Goal: Task Accomplishment & Management: Manage account settings

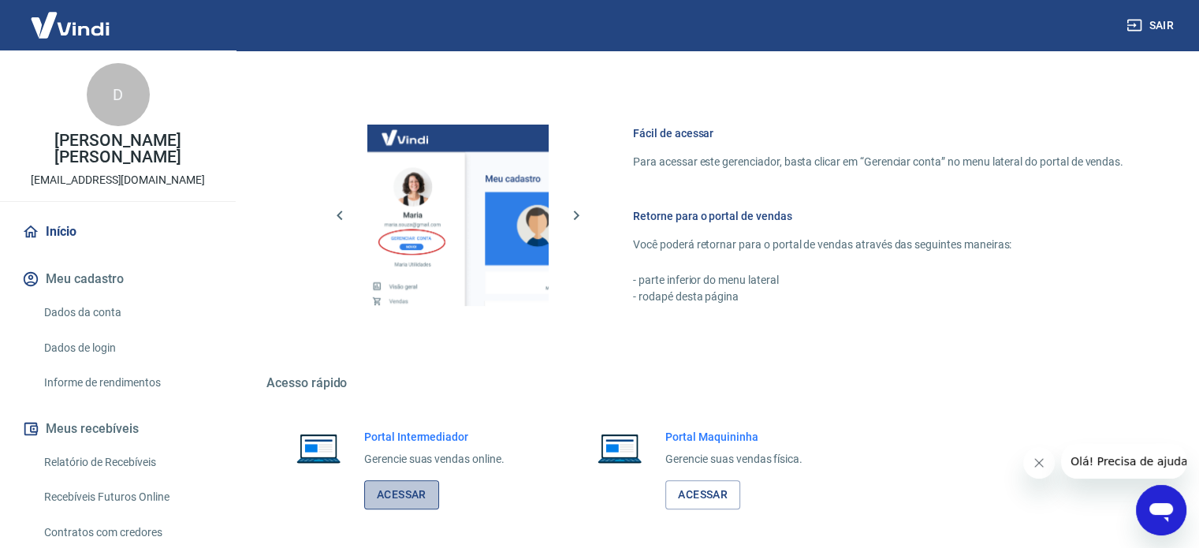
click at [393, 489] on link "Acessar" at bounding box center [401, 494] width 75 height 29
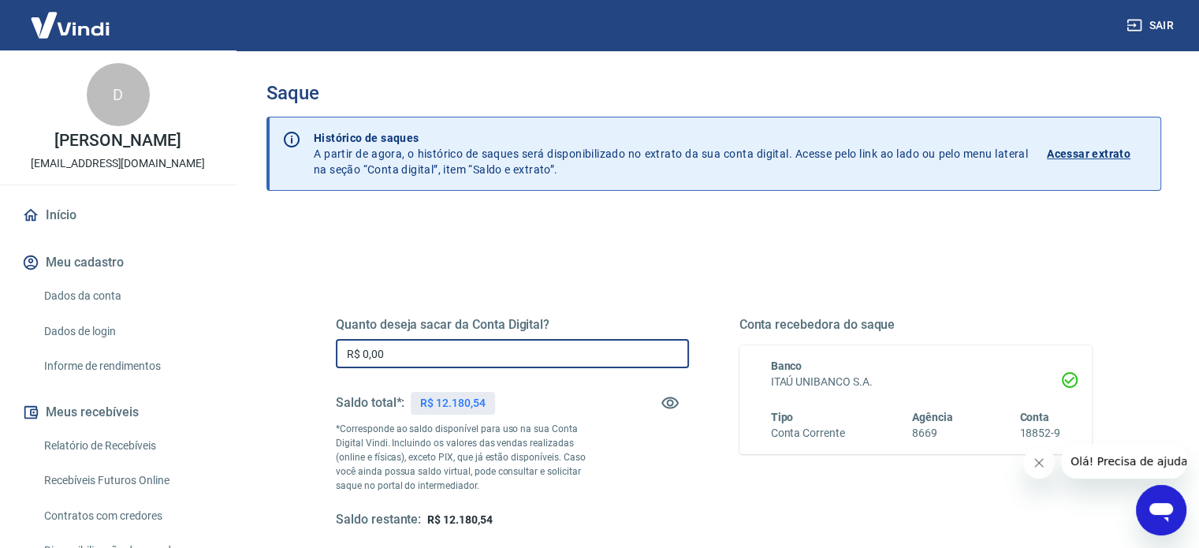
click at [435, 352] on input "R$ 0,00" at bounding box center [512, 353] width 353 height 29
type input "R$ 12.180,54"
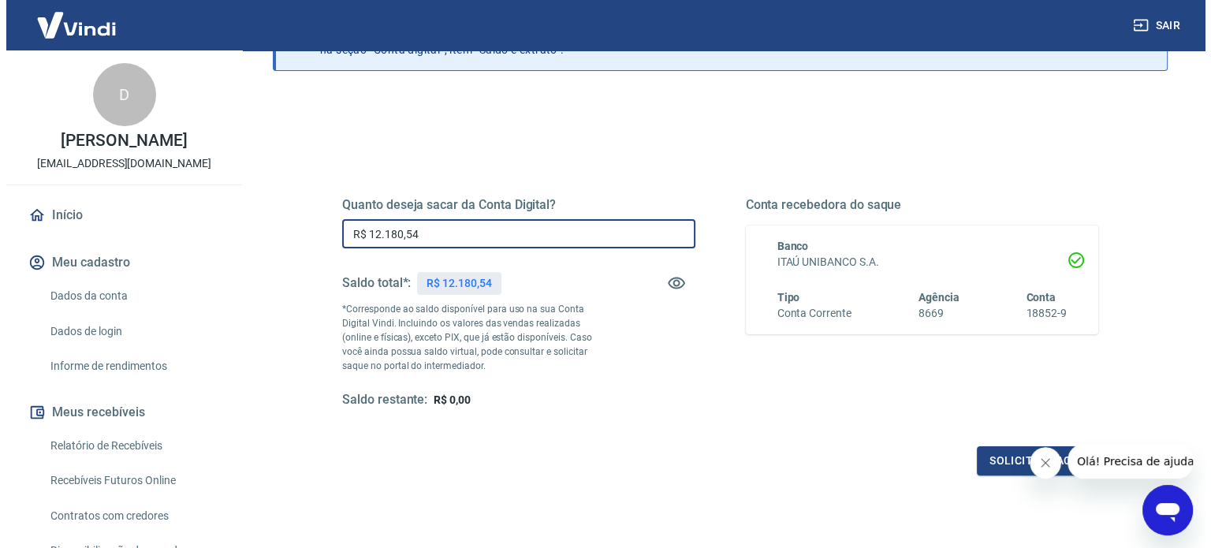
scroll to position [158, 0]
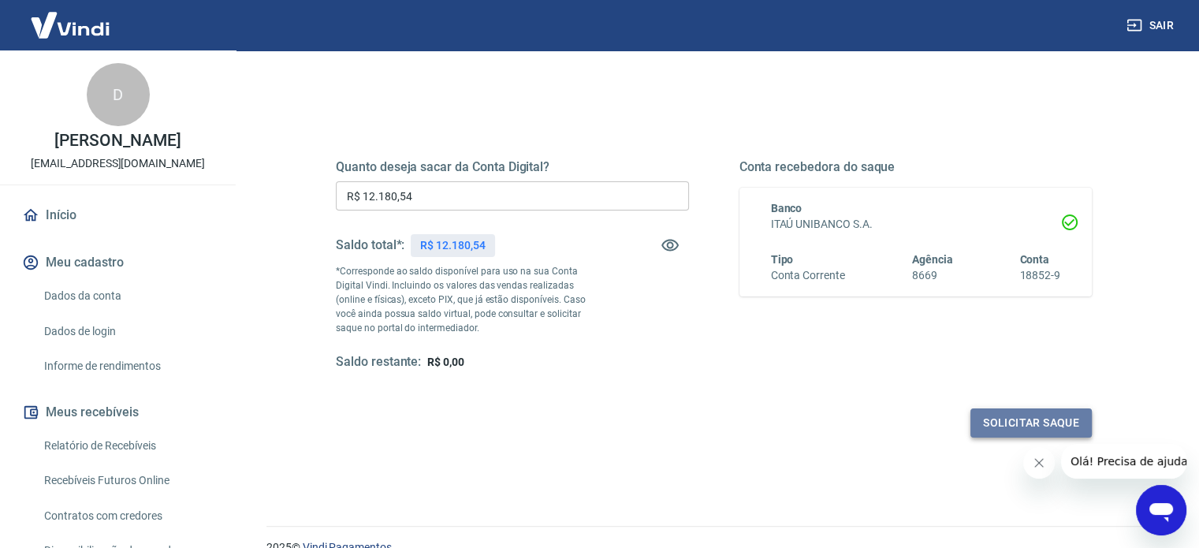
click at [1021, 430] on button "Solicitar saque" at bounding box center [1030, 422] width 121 height 29
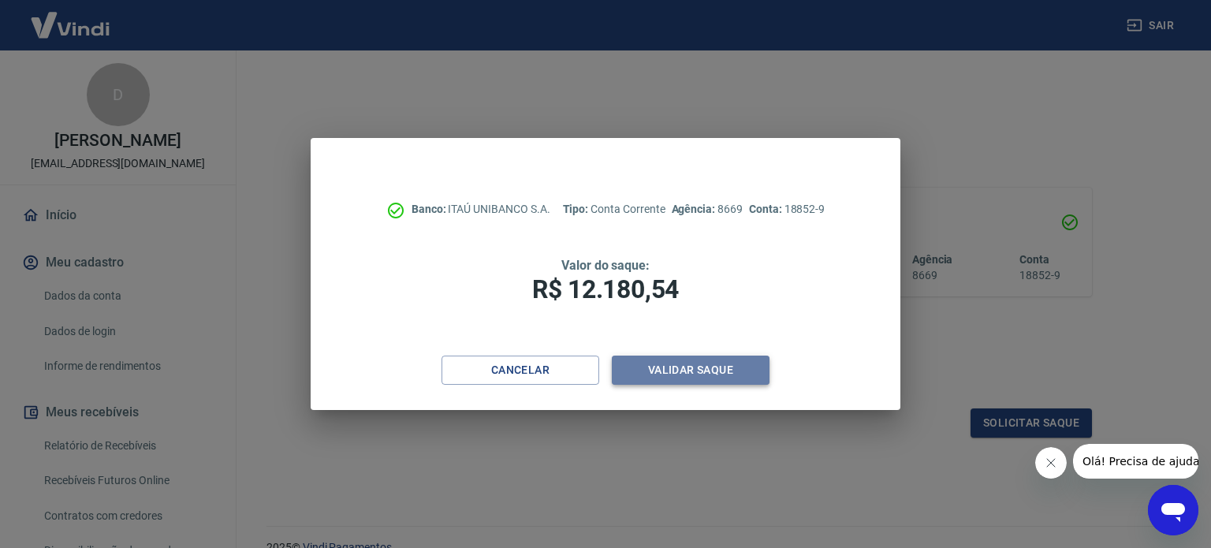
click at [697, 374] on button "Validar saque" at bounding box center [691, 370] width 158 height 29
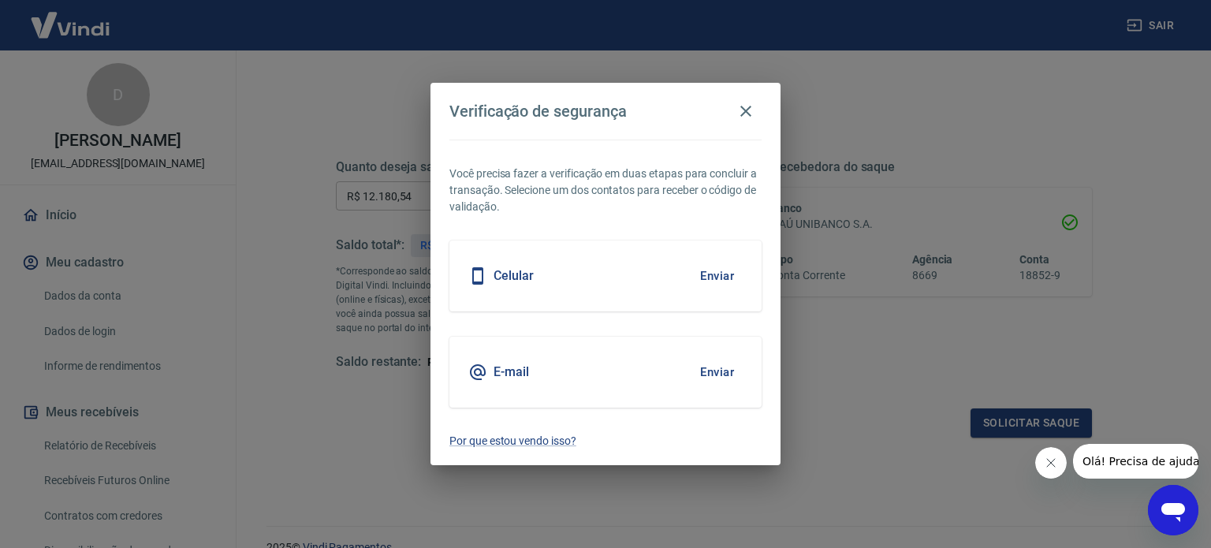
click at [717, 274] on button "Enviar" at bounding box center [716, 275] width 51 height 33
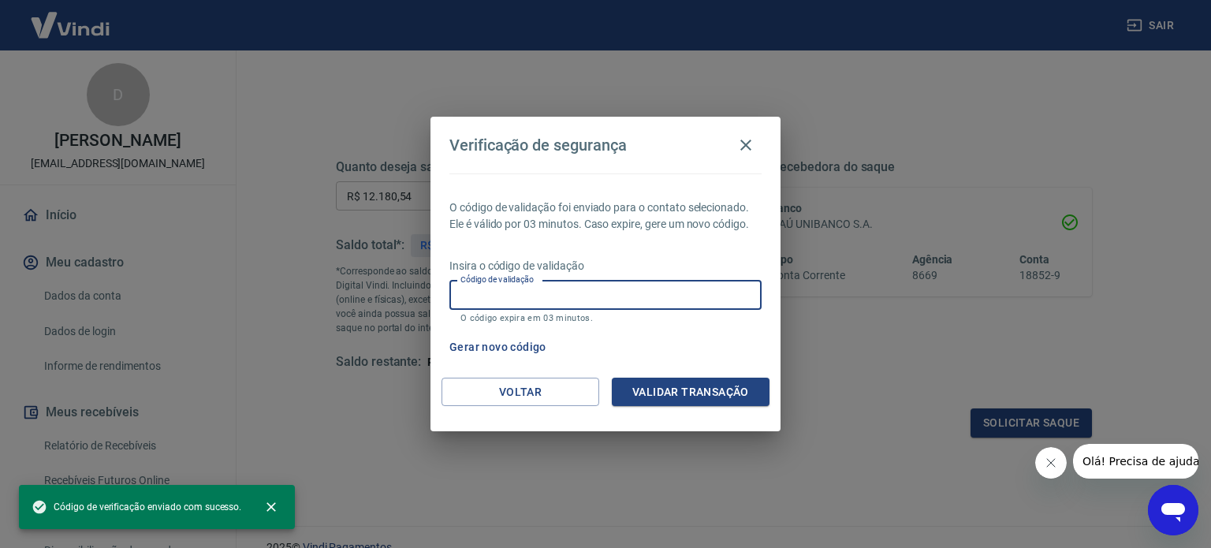
click at [680, 299] on input "Código de validação" at bounding box center [605, 295] width 312 height 29
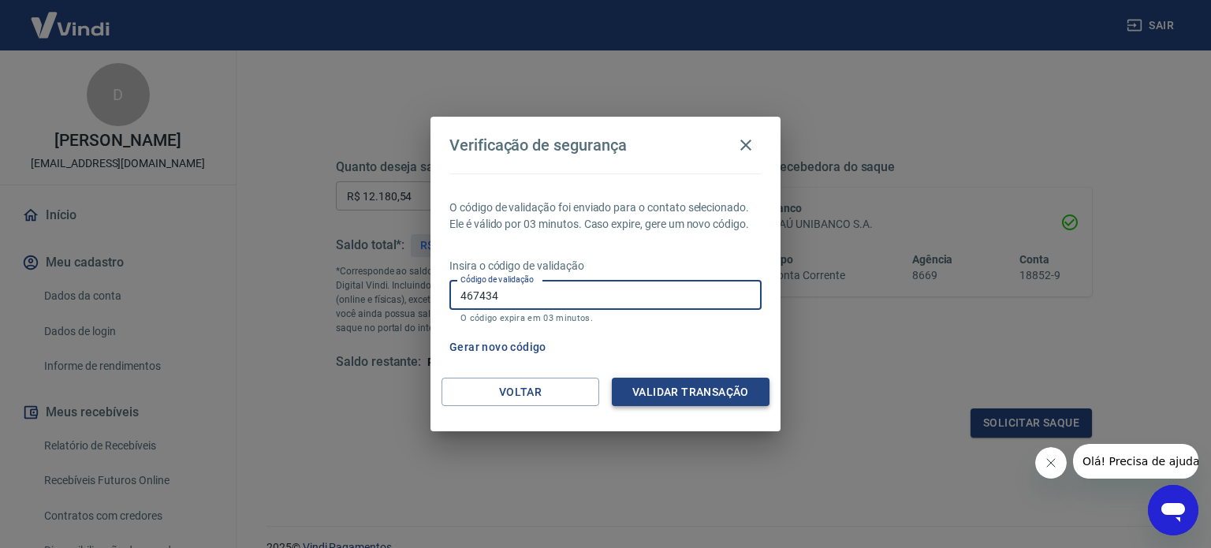
type input "467434"
click at [679, 384] on button "Validar transação" at bounding box center [691, 392] width 158 height 29
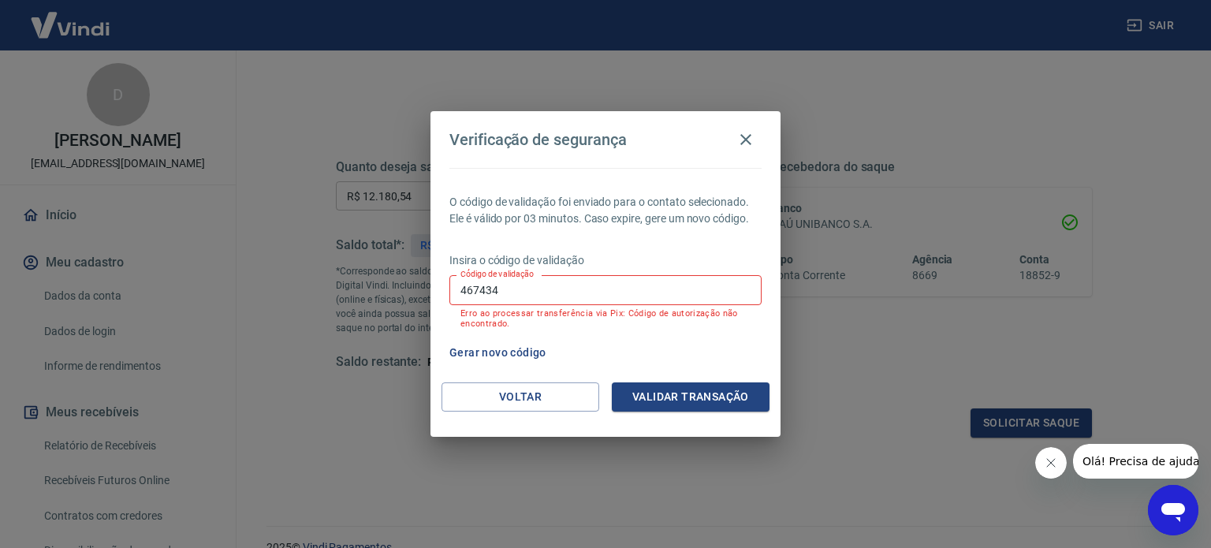
click at [553, 292] on input "467434" at bounding box center [605, 289] width 312 height 29
click at [748, 143] on icon "button" at bounding box center [745, 139] width 19 height 19
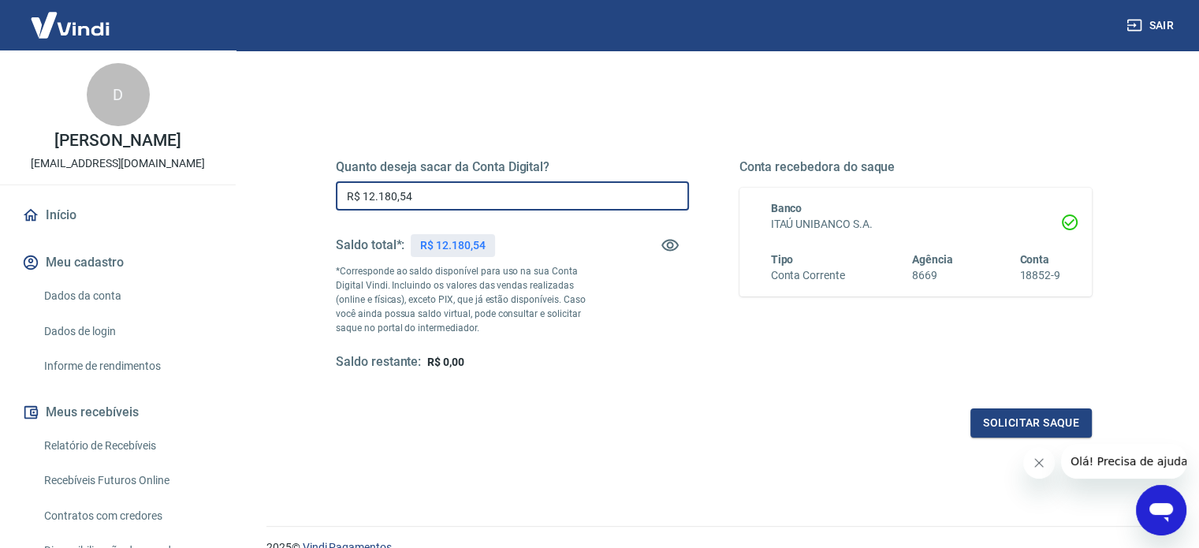
drag, startPoint x: 497, startPoint y: 197, endPoint x: 277, endPoint y: 188, distance: 220.1
click at [277, 188] on div "Quanto deseja sacar da Conta Digital? R$ 12.180,54 ​ Saldo total*: R$ 12.180,54…" at bounding box center [713, 340] width 895 height 564
click at [579, 270] on p "*Corresponde ao saldo disponível para uso na sua Conta Digital Vindi. Incluindo…" at bounding box center [468, 299] width 265 height 71
click at [993, 423] on button "Solicitar saque" at bounding box center [1030, 422] width 121 height 29
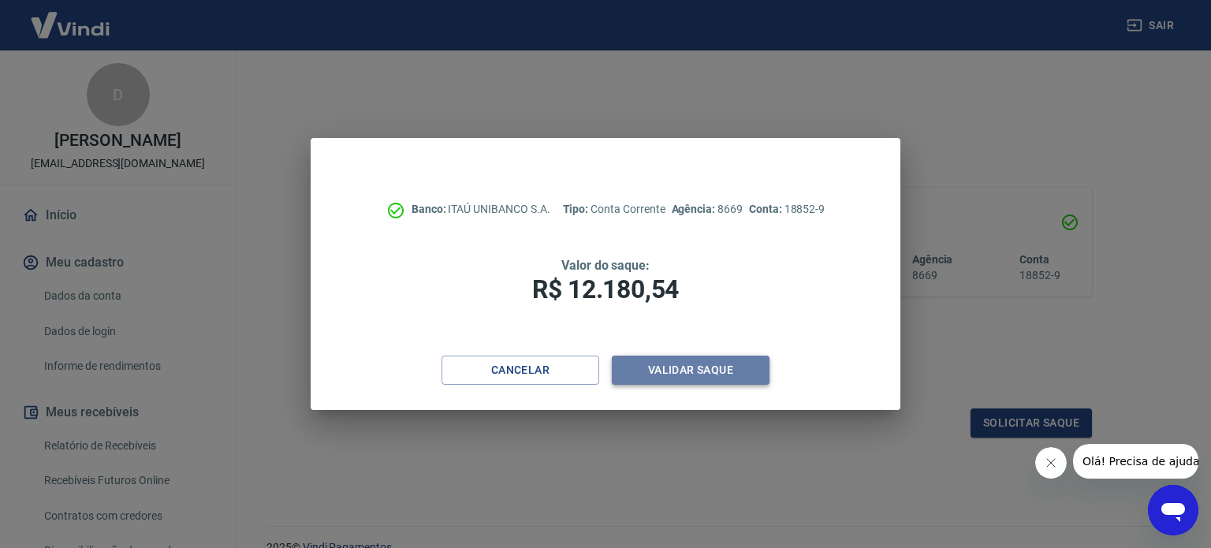
click at [696, 381] on button "Validar saque" at bounding box center [691, 370] width 158 height 29
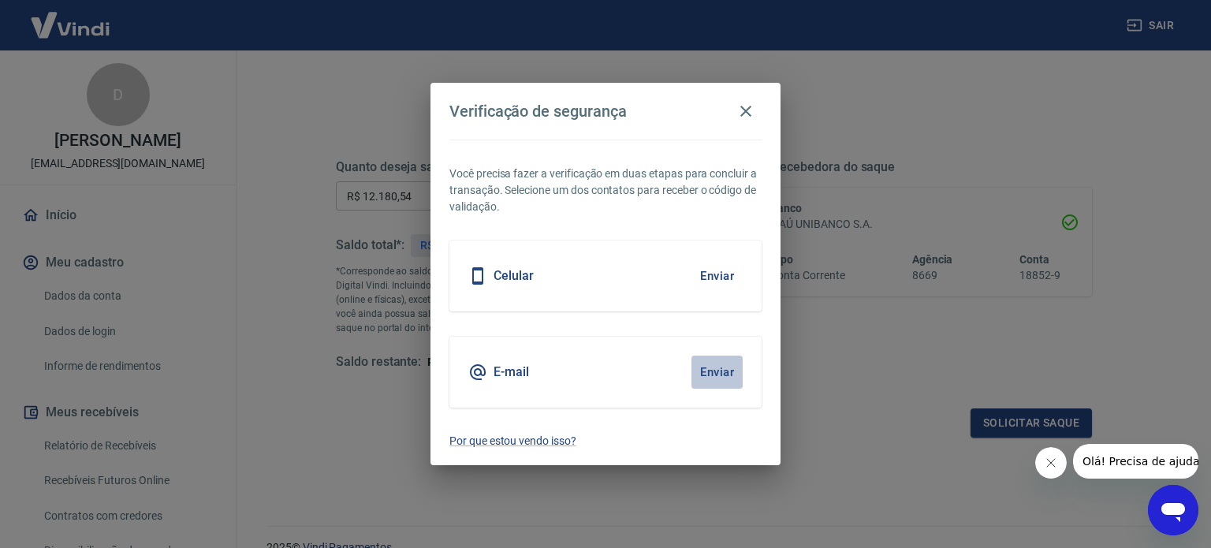
click at [716, 365] on button "Enviar" at bounding box center [716, 372] width 51 height 33
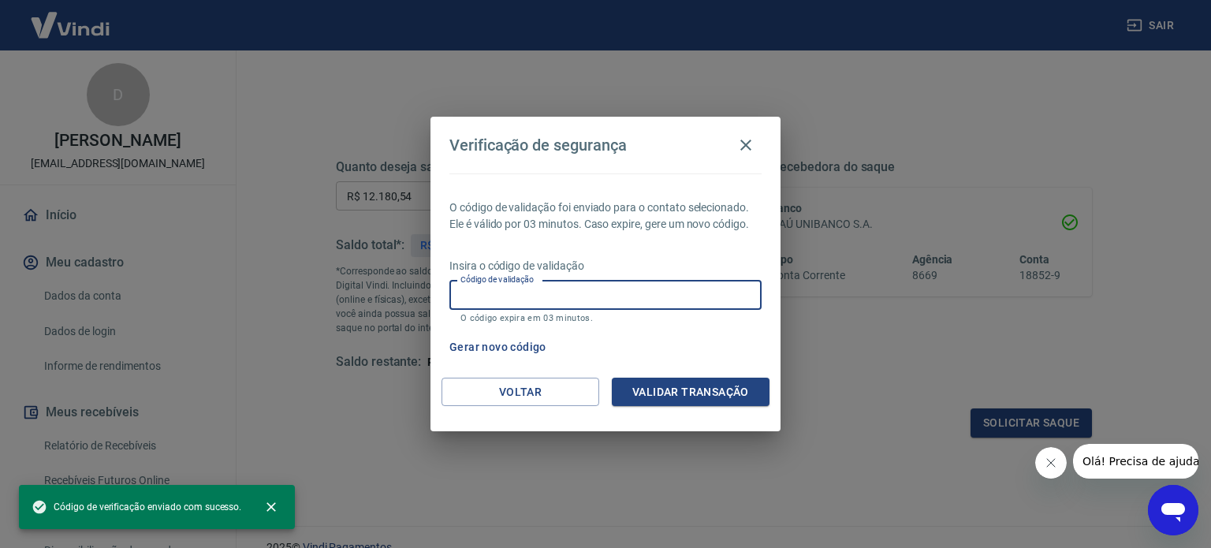
click at [517, 302] on input "Código de validação" at bounding box center [605, 295] width 312 height 29
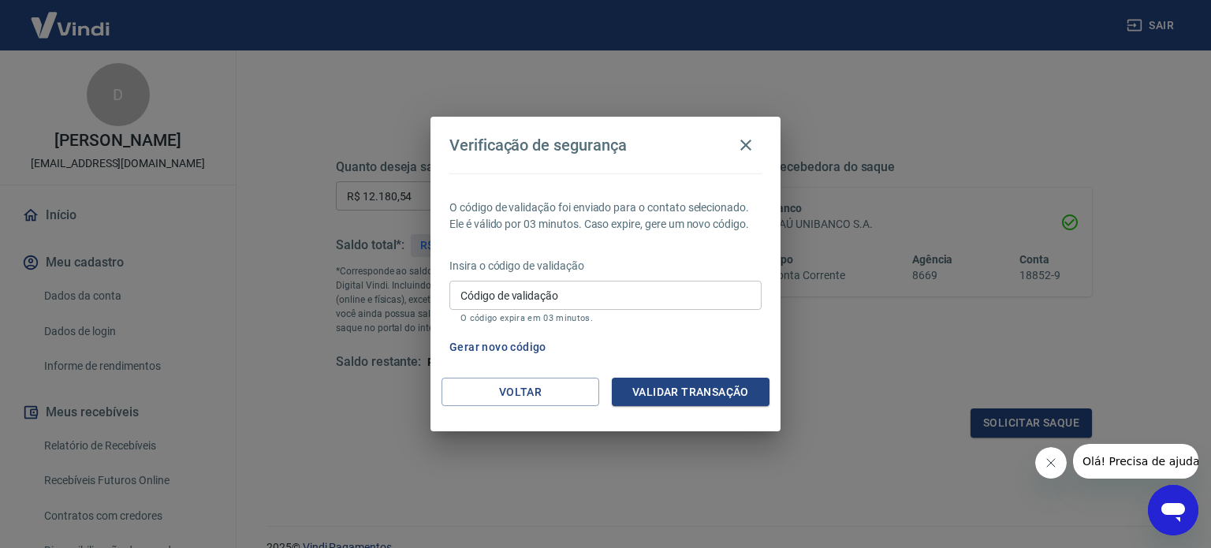
click at [985, 318] on div "Verificação de segurança O código de validação foi enviado para o contato selec…" at bounding box center [605, 274] width 1211 height 548
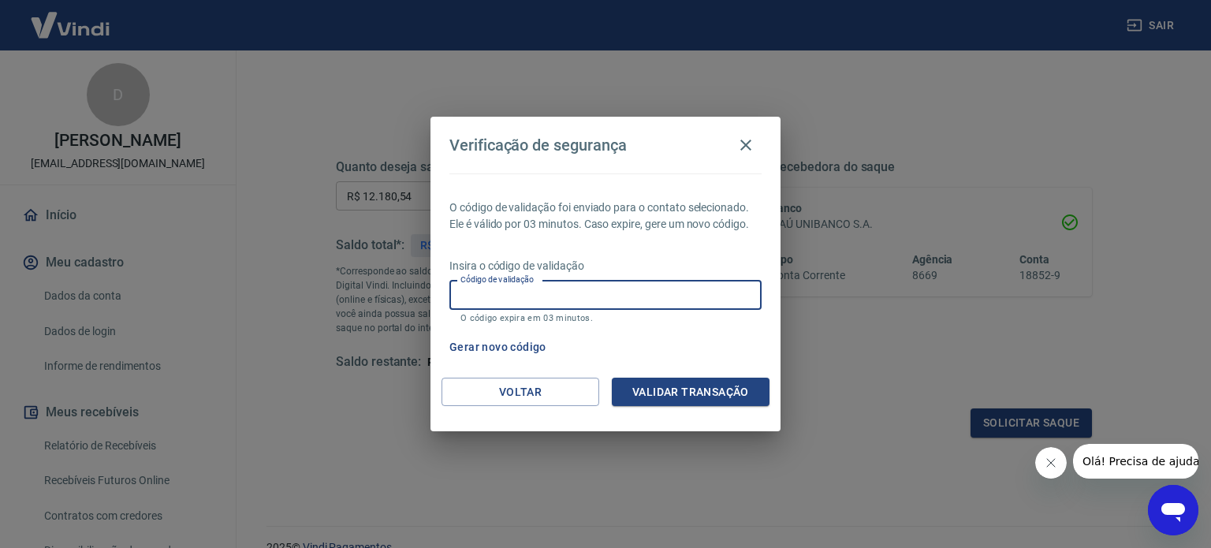
click at [556, 294] on input "Código de validação" at bounding box center [605, 295] width 312 height 29
paste input "787605"
type input "787605"
click at [668, 393] on button "Validar transação" at bounding box center [691, 392] width 158 height 29
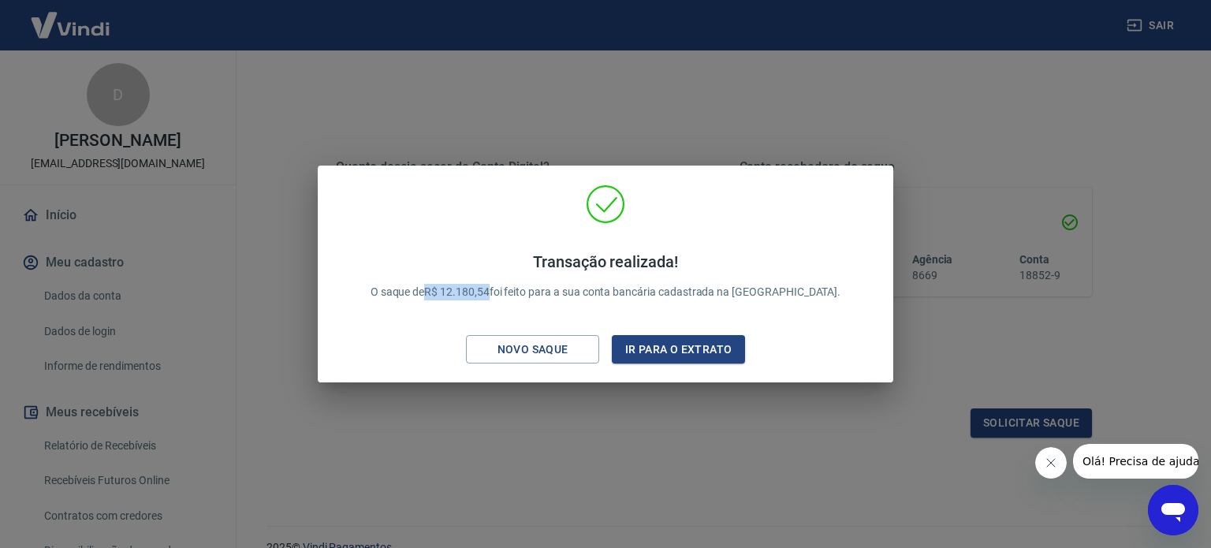
drag, startPoint x: 467, startPoint y: 290, endPoint x: 527, endPoint y: 292, distance: 60.7
click at [527, 292] on p "Transação realizada! O saque de R$ 12.180,54 foi feito para a sua conta bancári…" at bounding box center [606, 276] width 471 height 48
copy p "R$ 12.180,54"
click at [639, 354] on button "Ir para o extrato" at bounding box center [678, 349] width 133 height 29
